Goal: Browse casually: Explore the website without a specific task or goal

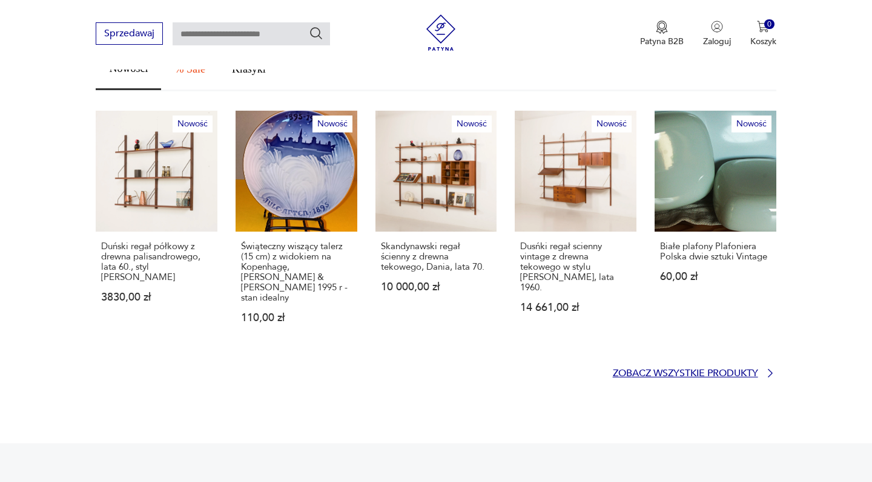
click at [679, 370] on p "Zobacz wszystkie produkty" at bounding box center [685, 374] width 145 height 8
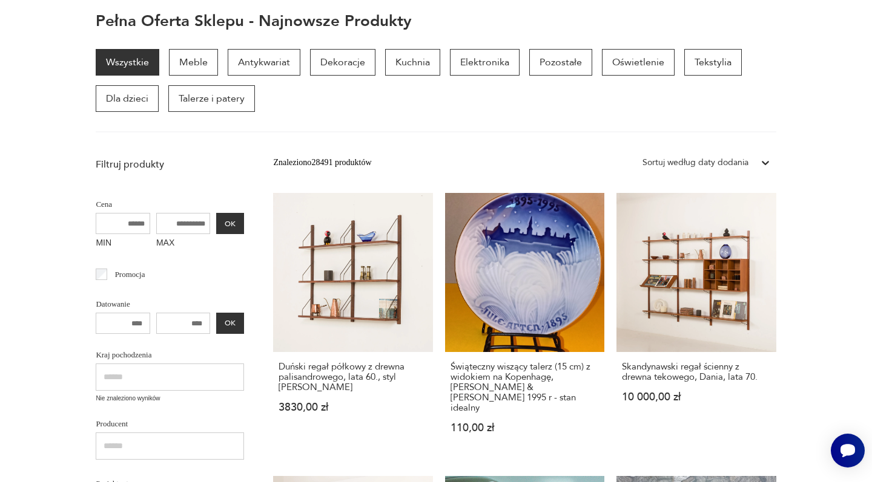
scroll to position [358, 0]
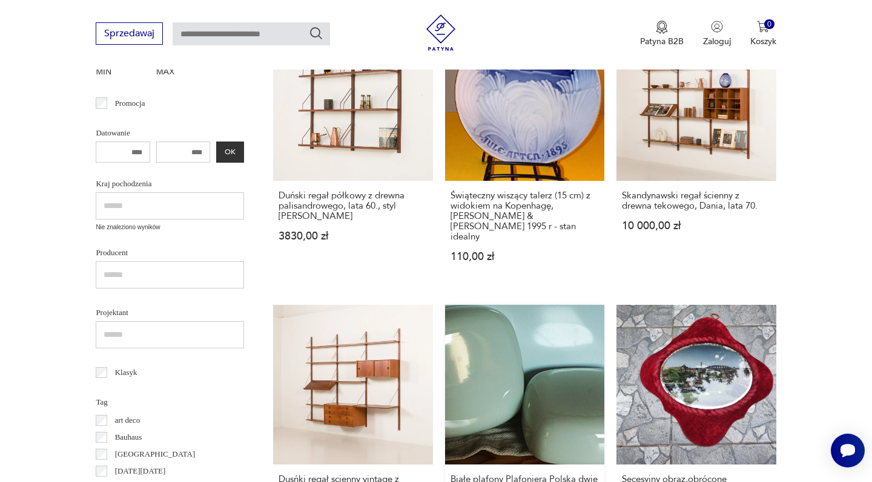
click at [450, 475] on h3 "Białe plafony Plafoniera Polska dwie sztuki Vintage" at bounding box center [524, 485] width 148 height 21
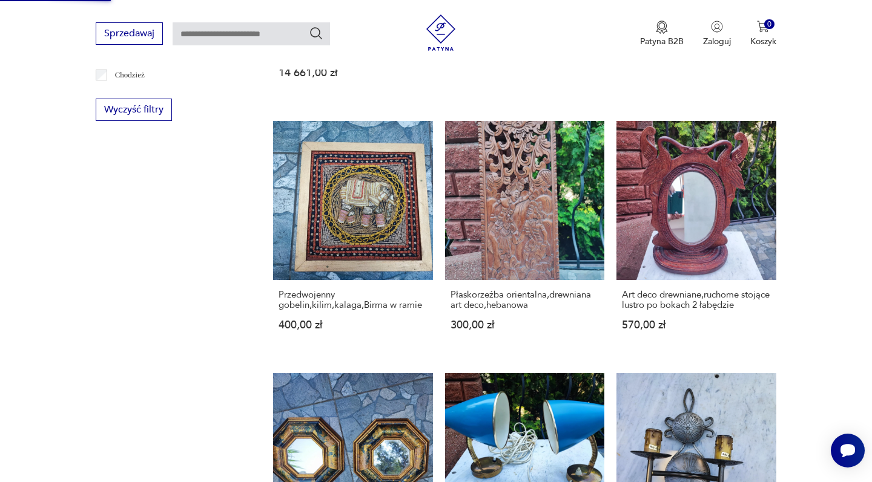
scroll to position [960, 0]
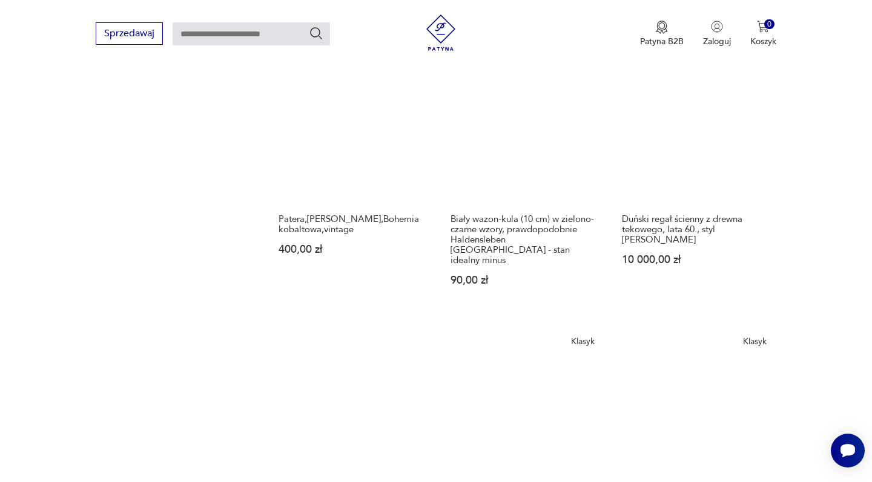
scroll to position [1136, 0]
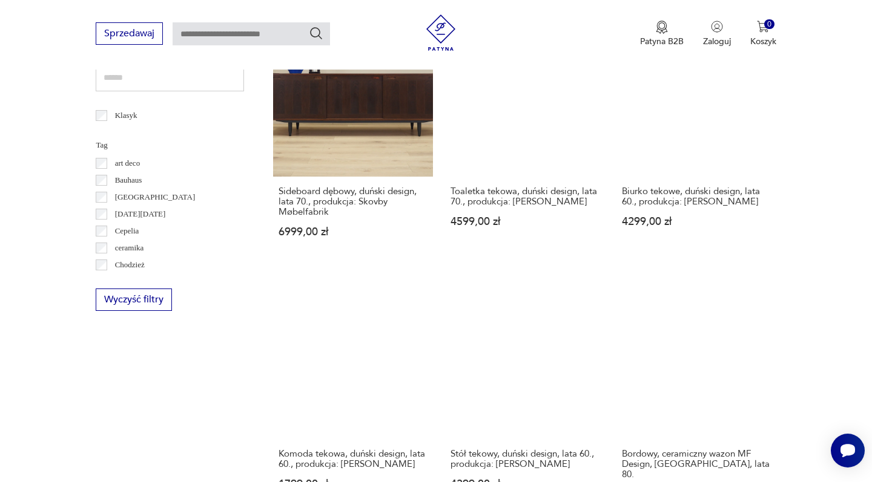
scroll to position [1074, 0]
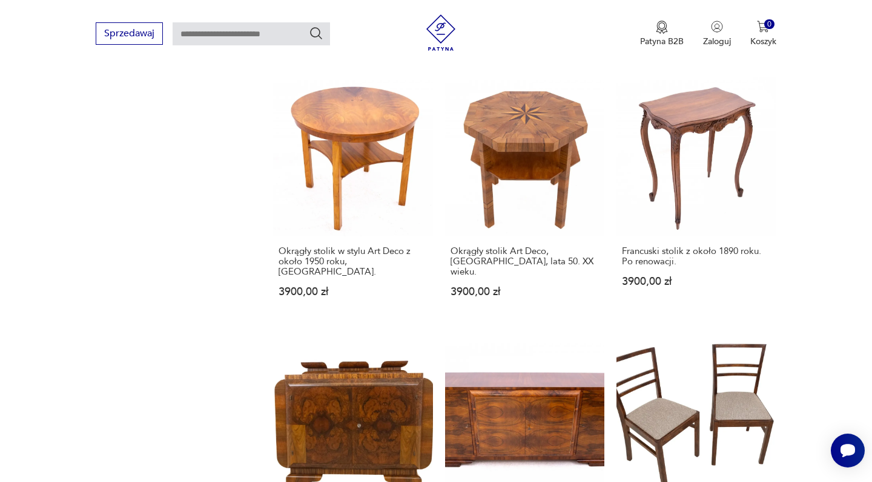
scroll to position [1127, 0]
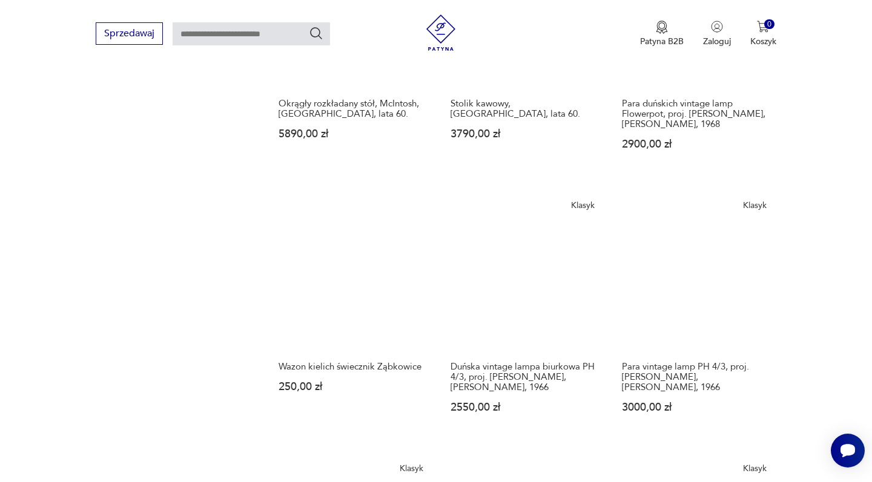
scroll to position [1004, 0]
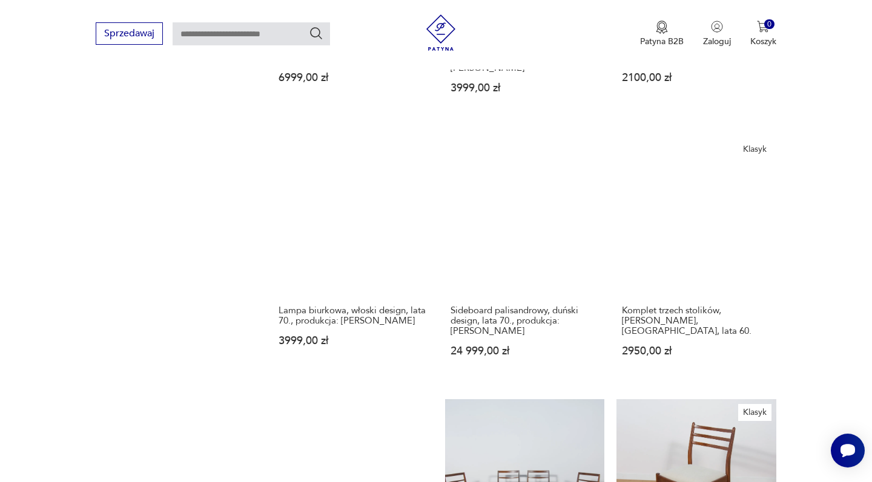
scroll to position [876, 0]
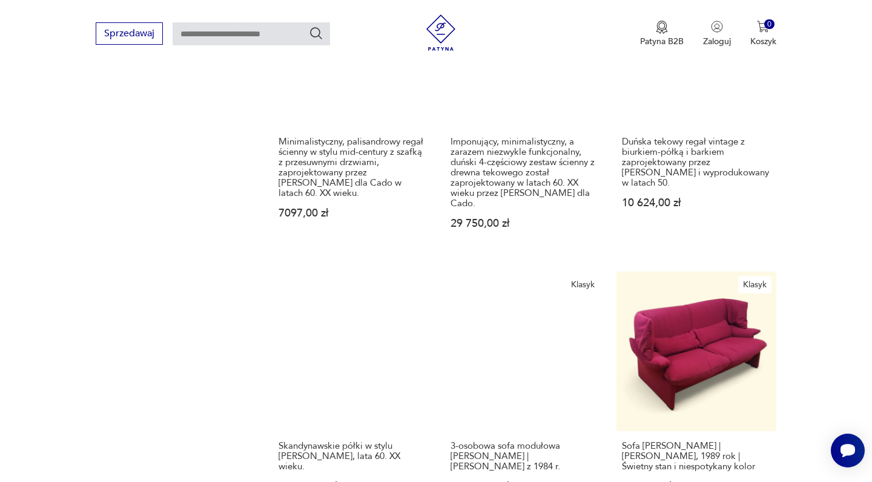
scroll to position [1093, 0]
